Goal: Task Accomplishment & Management: Complete application form

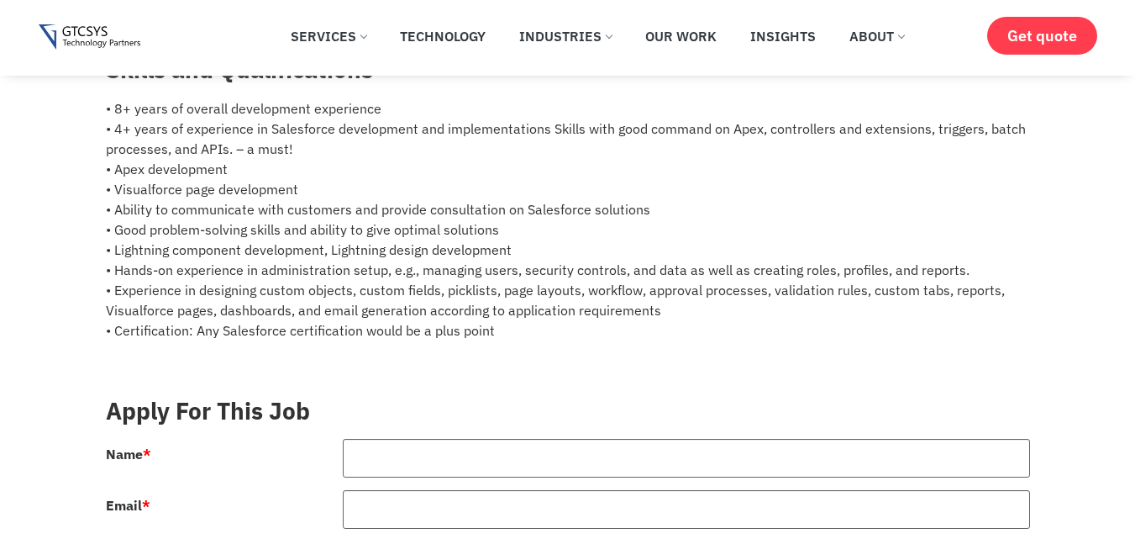
scroll to position [555, 0]
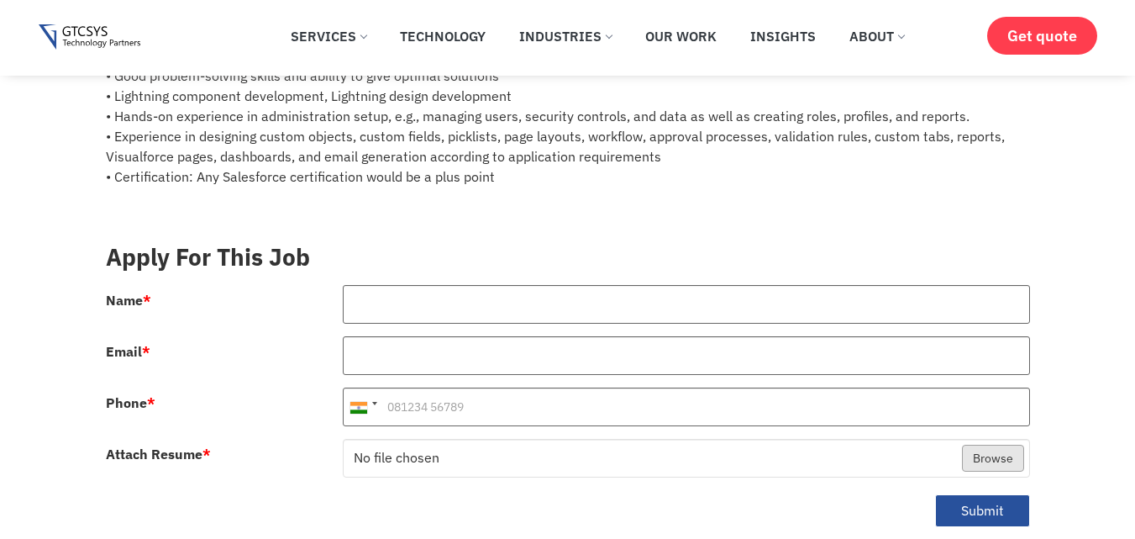
click at [428, 377] on div at bounding box center [686, 361] width 712 height 51
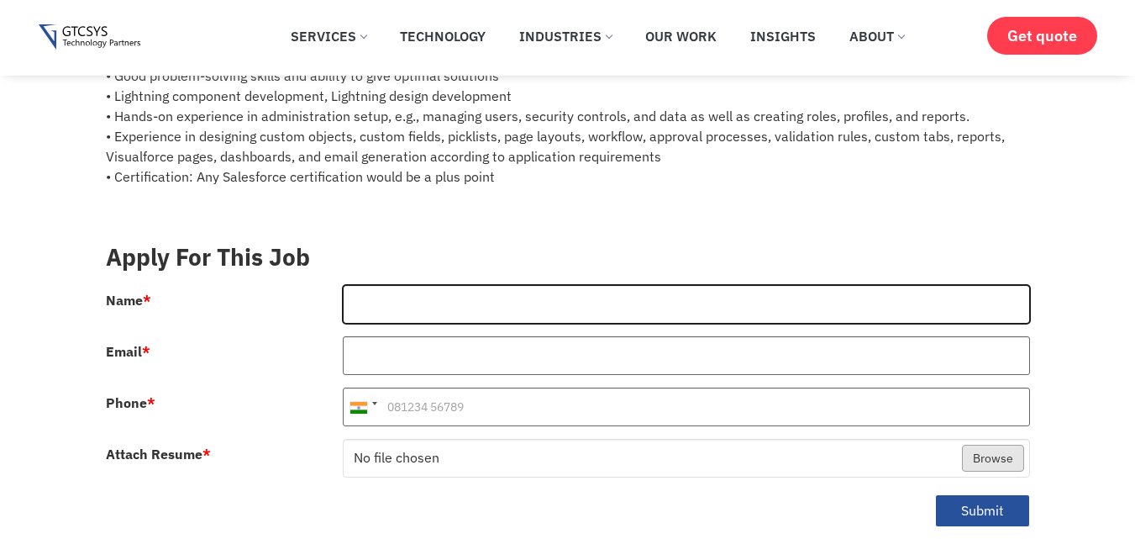
click at [402, 307] on input "Name *" at bounding box center [686, 304] width 687 height 39
type input "[PERSON_NAME]"
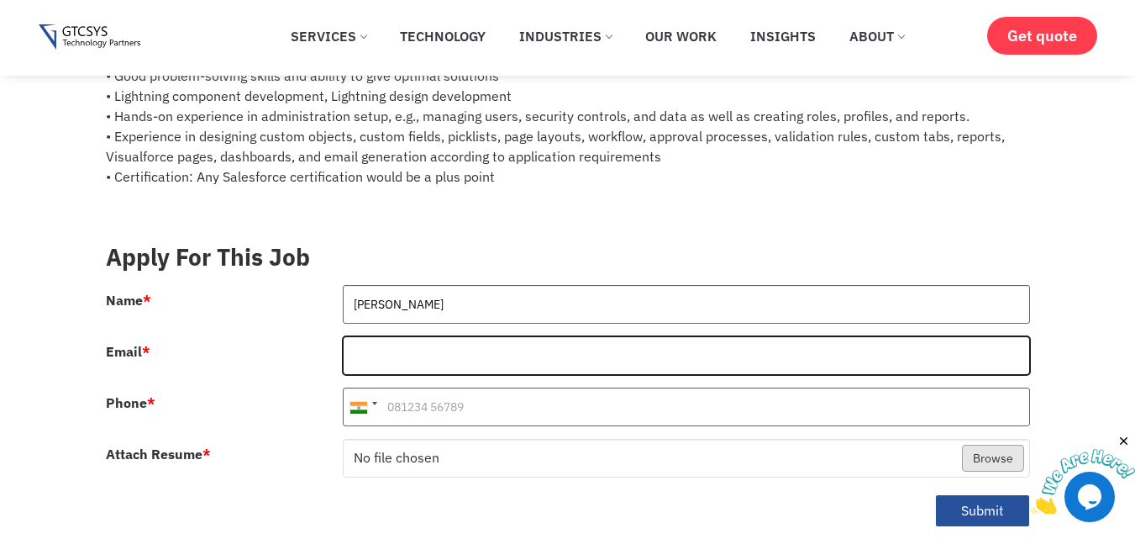
click at [403, 343] on input "Email *" at bounding box center [686, 355] width 687 height 39
paste input "[EMAIL_ADDRESS][DOMAIN_NAME]"
type input "[EMAIL_ADDRESS][DOMAIN_NAME]"
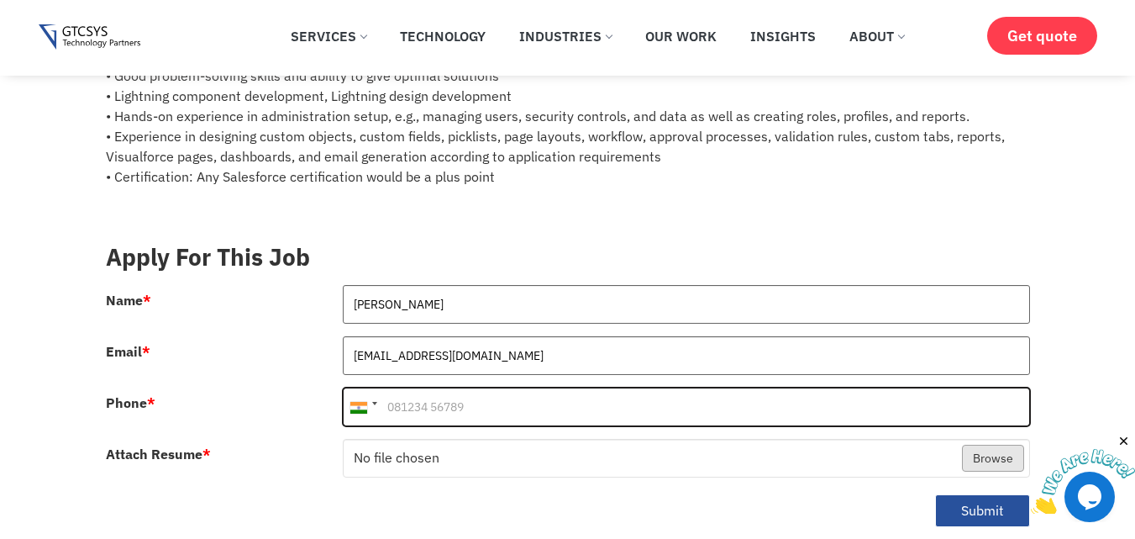
click at [433, 408] on input "Phone *" at bounding box center [686, 406] width 687 height 39
paste input "9752954959"
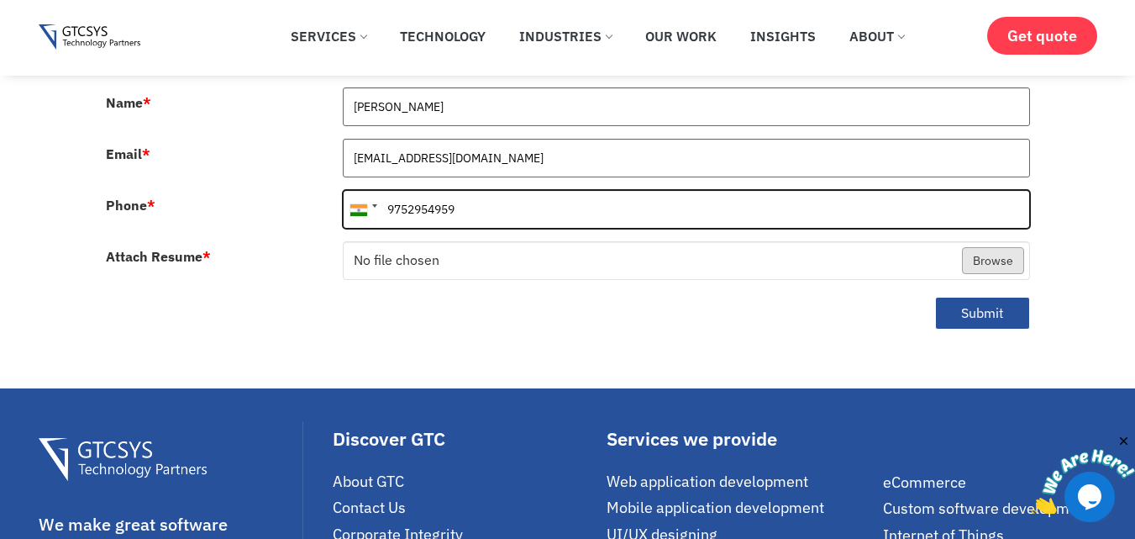
scroll to position [834, 0]
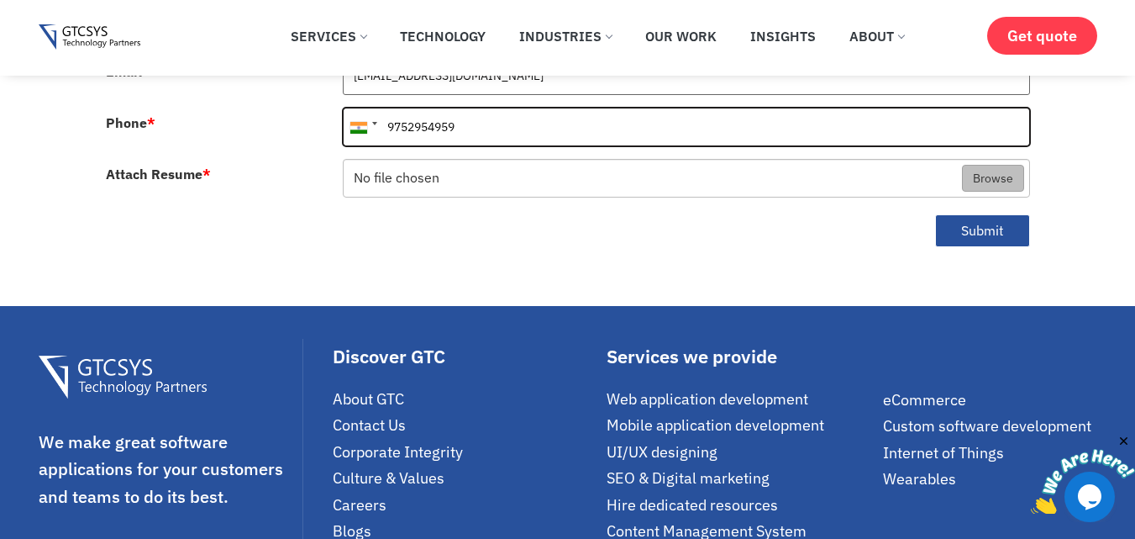
type input "9752954959"
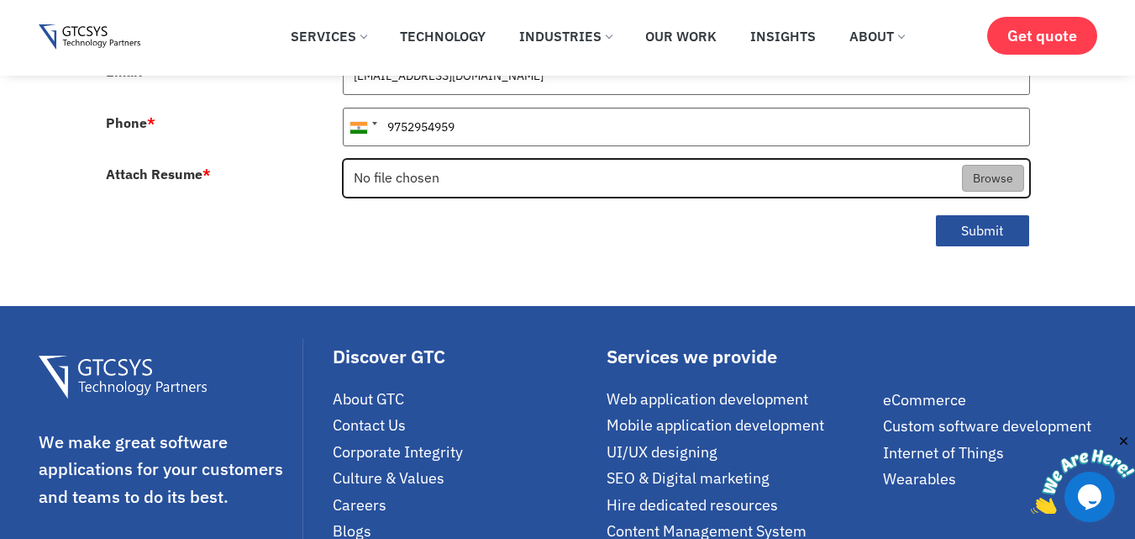
click at [985, 181] on input "Attach Resume *" at bounding box center [687, 179] width 686 height 39
type input "C:\fakepath\Karan_DevdaCV.pdf"
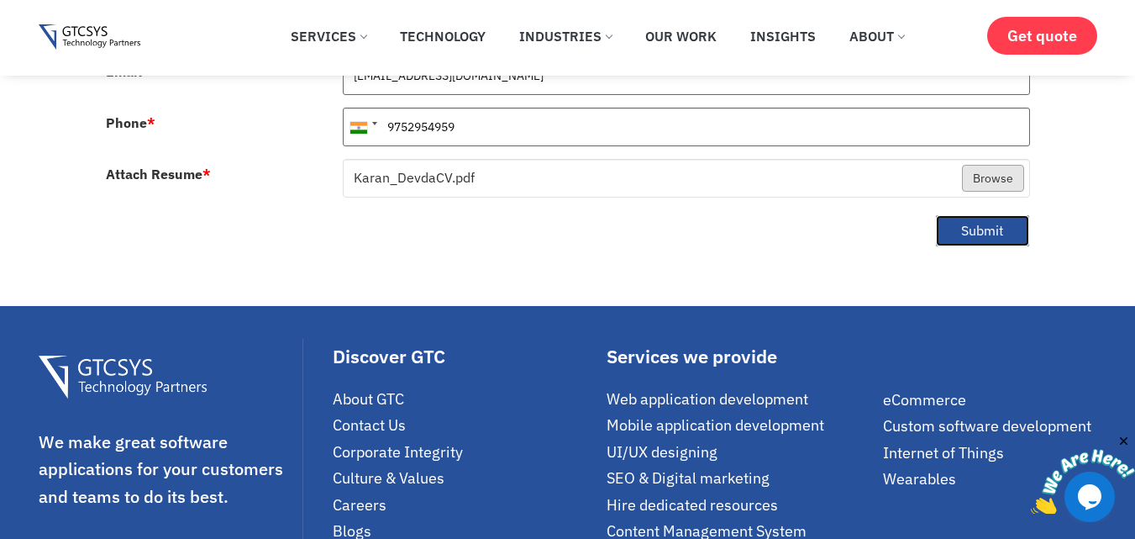
click at [993, 229] on button "Submit" at bounding box center [982, 230] width 95 height 33
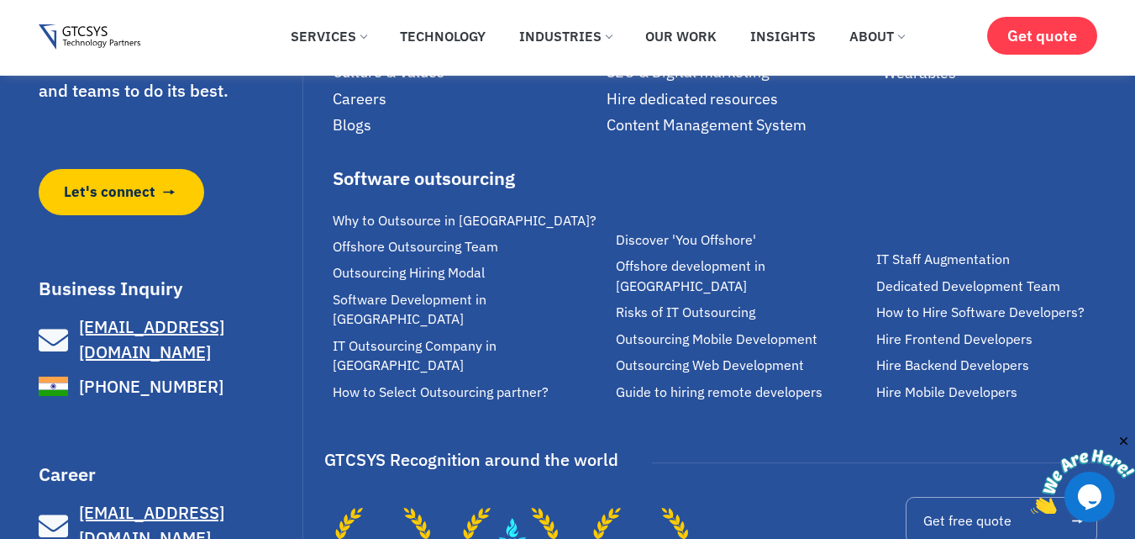
scroll to position [1431, 0]
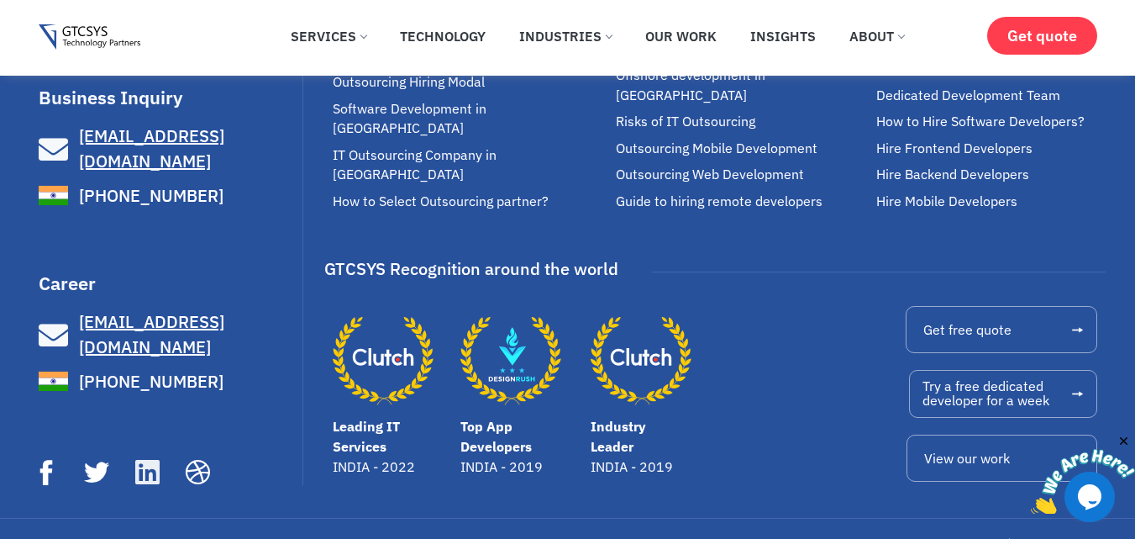
click at [139, 459] on icon at bounding box center [147, 473] width 28 height 28
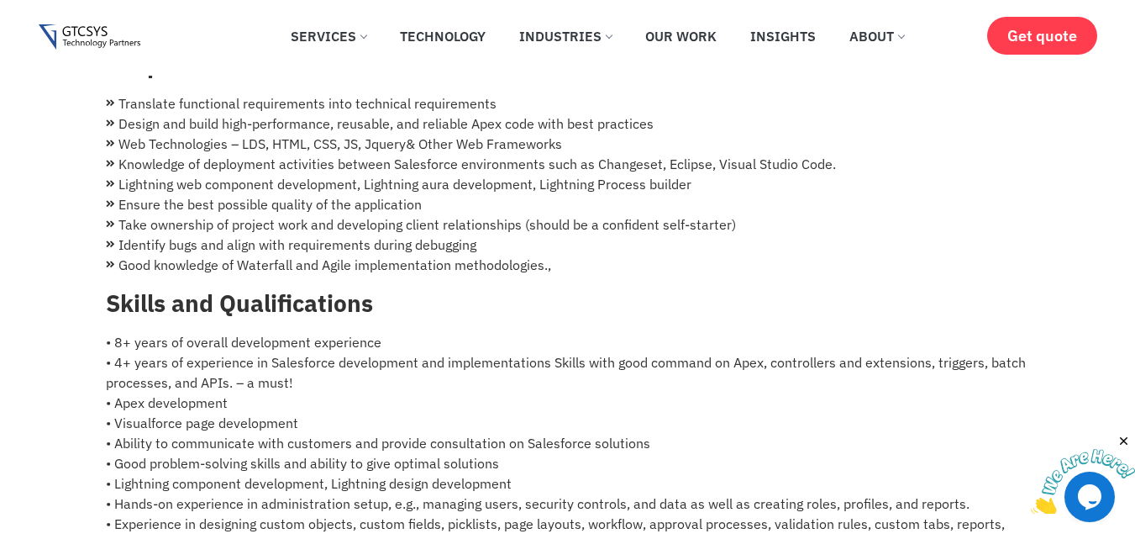
scroll to position [544, 0]
